Goal: Navigation & Orientation: Find specific page/section

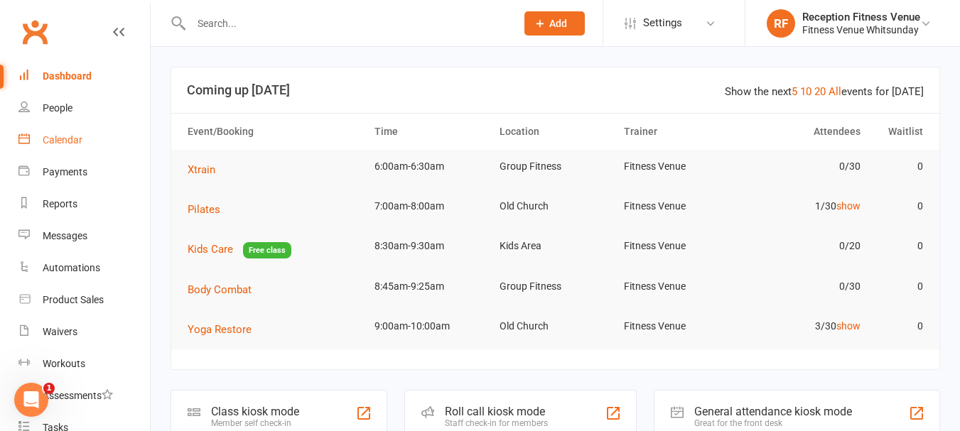
click at [66, 137] on div "Calendar" at bounding box center [63, 139] width 40 height 11
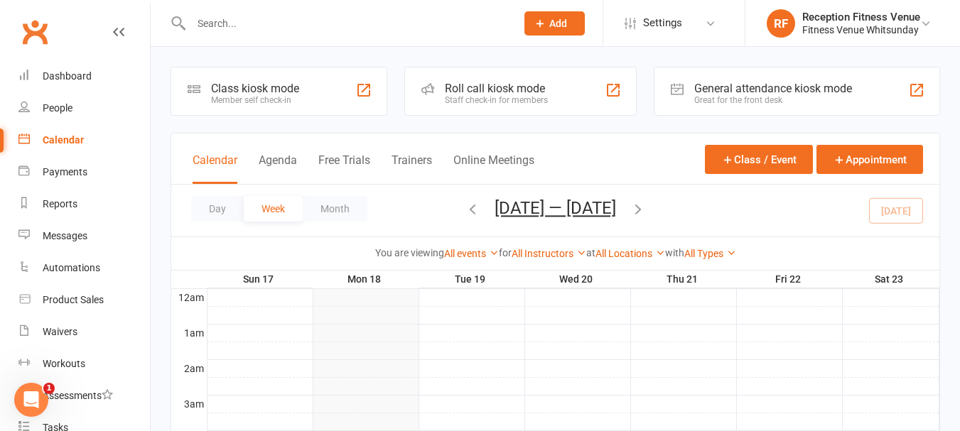
click at [729, 97] on div "Great for the front desk" at bounding box center [773, 100] width 158 height 10
